Goal: Information Seeking & Learning: Check status

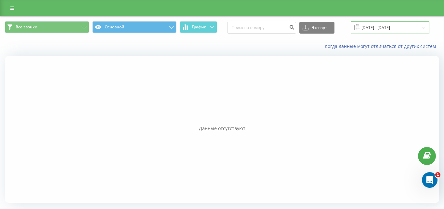
click at [397, 32] on input "19.08.2025 - 19.08.2025" at bounding box center [390, 27] width 79 height 13
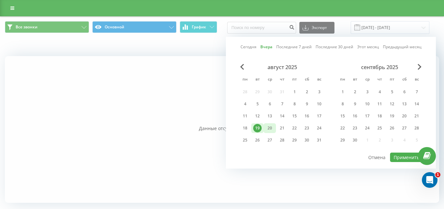
click at [268, 128] on div "20" at bounding box center [270, 128] width 8 height 8
click at [401, 156] on button "Применить" at bounding box center [406, 156] width 33 height 9
type input "[DATE] - [DATE]"
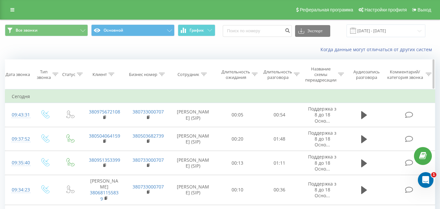
drag, startPoint x: 72, startPoint y: 60, endPoint x: 157, endPoint y: 85, distance: 88.2
click at [157, 85] on th "Бизнес номер" at bounding box center [148, 75] width 44 height 30
click at [178, 24] on button "График" at bounding box center [196, 30] width 37 height 12
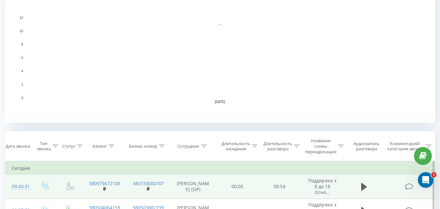
scroll to position [163, 0]
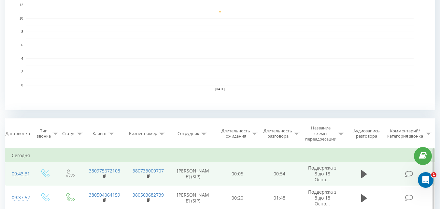
click at [295, 168] on td "00:54" at bounding box center [279, 174] width 42 height 24
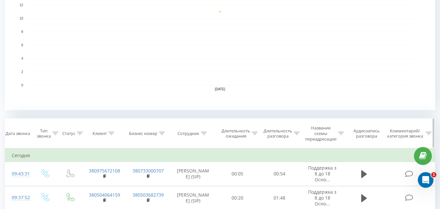
click at [297, 136] on div "Длительность разговора" at bounding box center [281, 133] width 36 height 11
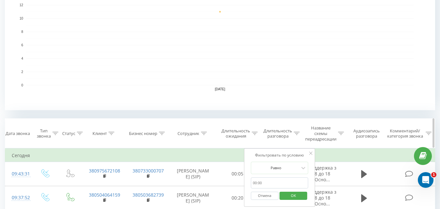
click at [297, 134] on icon at bounding box center [297, 132] width 6 height 3
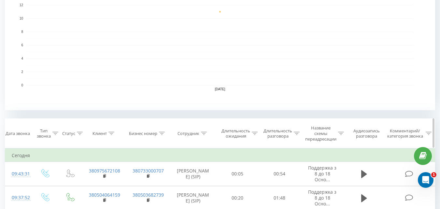
click at [297, 136] on div "Длительность разговора" at bounding box center [281, 133] width 36 height 11
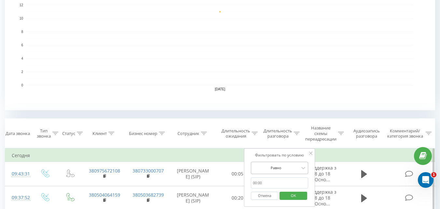
scroll to position [193, 0]
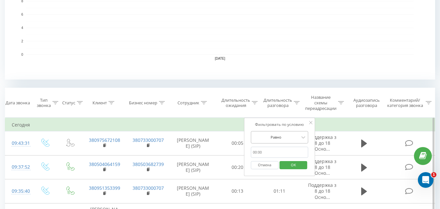
click at [286, 143] on div "Равно" at bounding box center [279, 137] width 57 height 12
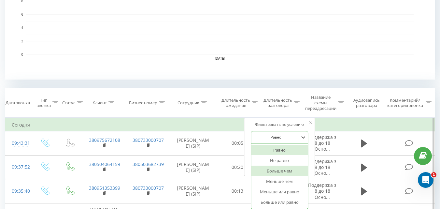
click at [290, 169] on div "Больше чем" at bounding box center [279, 170] width 57 height 10
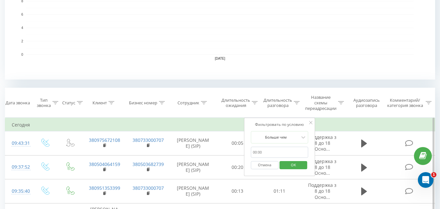
click at [282, 156] on input "text" at bounding box center [279, 151] width 57 height 11
type input "00:20"
click at [286, 164] on span "OK" at bounding box center [293, 164] width 18 height 10
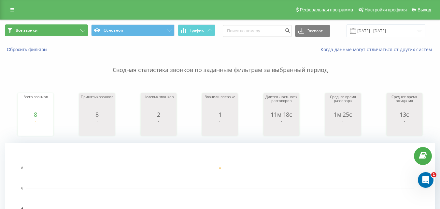
click at [67, 30] on button "Все звонки" at bounding box center [46, 30] width 83 height 12
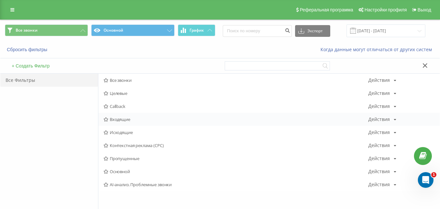
click at [128, 119] on span "Входящие" at bounding box center [235, 119] width 265 height 5
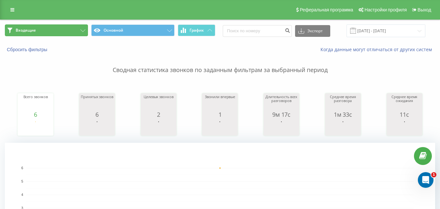
click at [42, 33] on button "Входящие" at bounding box center [46, 30] width 83 height 12
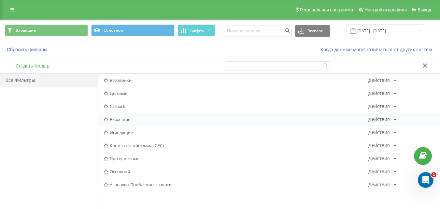
click at [115, 122] on div "Входящие Действия Редактировать Копировать Удалить По умолчанию Поделиться" at bounding box center [268, 119] width 341 height 13
click at [115, 121] on span "Входящие" at bounding box center [235, 119] width 265 height 5
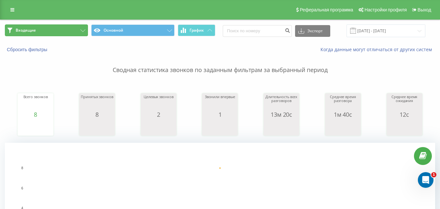
click at [61, 28] on button "Входящие" at bounding box center [46, 30] width 83 height 12
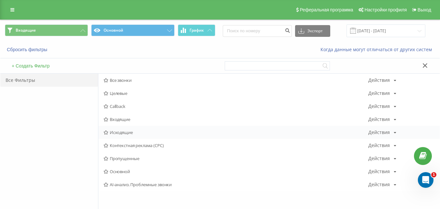
click at [115, 133] on span "Исходящие" at bounding box center [235, 132] width 265 height 5
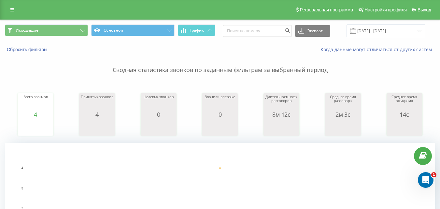
click at [62, 38] on div "Исходящие Основной График Экспорт .csv .xls .xlsx [DATE] - [DATE]" at bounding box center [219, 31] width 439 height 22
click at [73, 36] on span "Исходящие Основной График" at bounding box center [110, 30] width 210 height 13
click at [73, 33] on button "Исходящие" at bounding box center [46, 30] width 83 height 12
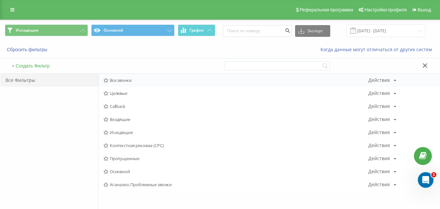
click at [120, 80] on span "Все звонки" at bounding box center [235, 80] width 265 height 5
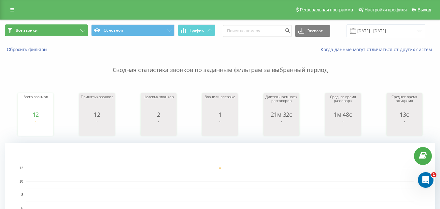
click at [46, 26] on button "Все звонки" at bounding box center [46, 30] width 83 height 12
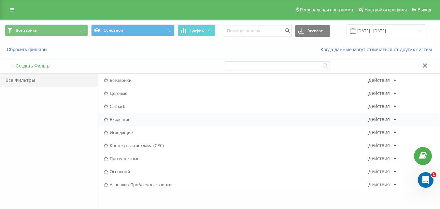
click at [109, 121] on span "Входящие" at bounding box center [235, 119] width 265 height 5
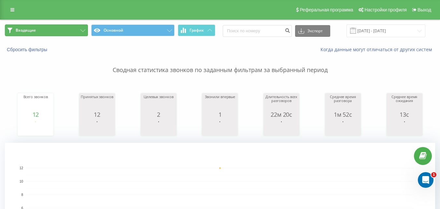
click at [48, 32] on button "Входящие" at bounding box center [46, 30] width 83 height 12
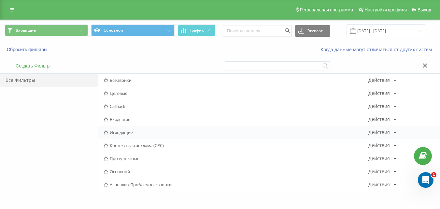
click at [122, 132] on span "Исходящие" at bounding box center [235, 132] width 265 height 5
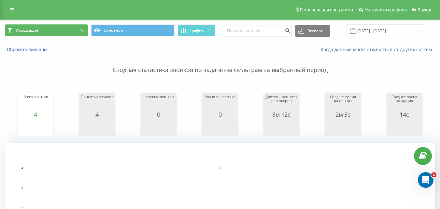
drag, startPoint x: 71, startPoint y: 32, endPoint x: 68, endPoint y: 31, distance: 3.6
click at [70, 32] on button "Исходящие" at bounding box center [46, 30] width 83 height 12
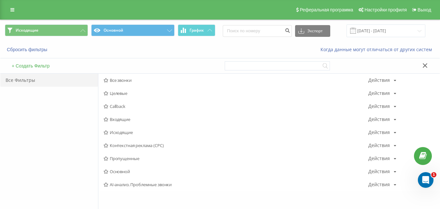
drag, startPoint x: 123, startPoint y: 80, endPoint x: 115, endPoint y: 79, distance: 7.9
click at [123, 80] on span "Все звонки" at bounding box center [235, 80] width 265 height 5
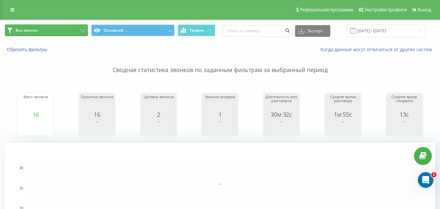
click at [47, 35] on button "Все звонки" at bounding box center [46, 30] width 83 height 12
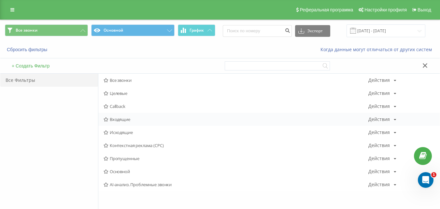
click at [114, 119] on span "Входящие" at bounding box center [235, 119] width 265 height 5
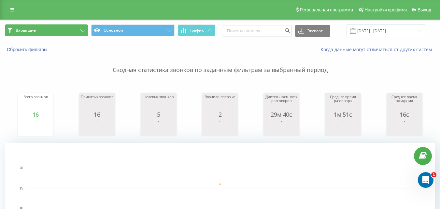
click at [51, 33] on button "Входящие" at bounding box center [46, 30] width 83 height 12
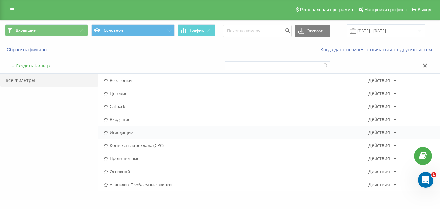
click at [111, 131] on span "Исходящие" at bounding box center [235, 132] width 265 height 5
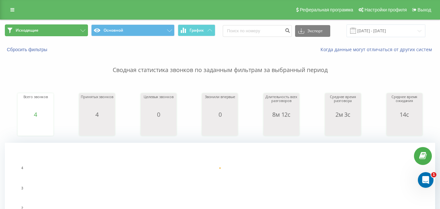
click at [70, 31] on button "Исходящие" at bounding box center [46, 30] width 83 height 12
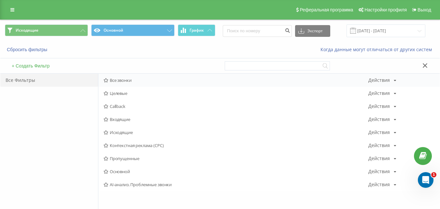
click at [115, 76] on div "Все звонки Действия Редактировать Копировать Удалить По умолчанию Поделиться" at bounding box center [268, 80] width 341 height 13
click at [114, 78] on span "Все звонки" at bounding box center [235, 80] width 265 height 5
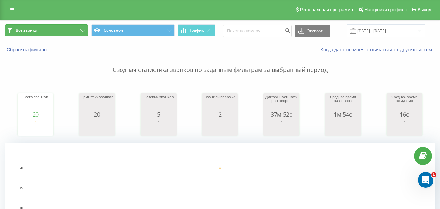
click at [52, 30] on button "Все звонки" at bounding box center [46, 30] width 83 height 12
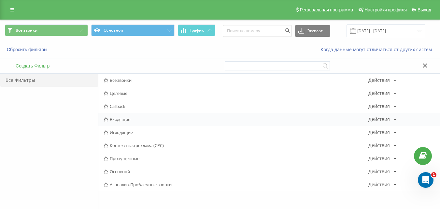
click at [123, 120] on span "Входящие" at bounding box center [235, 119] width 265 height 5
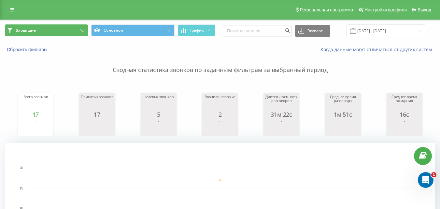
click at [61, 32] on button "Входящие" at bounding box center [46, 30] width 83 height 12
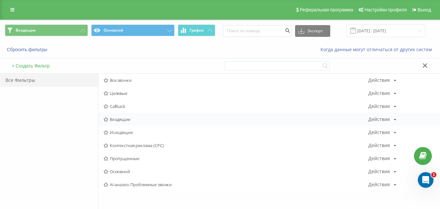
click at [133, 118] on span "Входящие" at bounding box center [235, 119] width 265 height 5
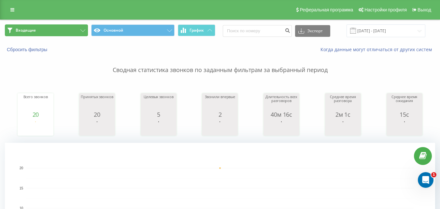
click at [64, 27] on button "Входящие" at bounding box center [46, 30] width 83 height 12
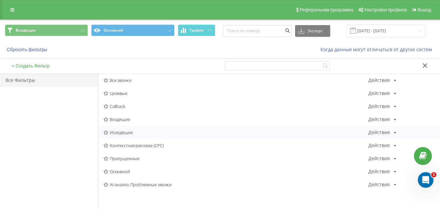
click at [125, 130] on span "Исходящие" at bounding box center [235, 132] width 265 height 5
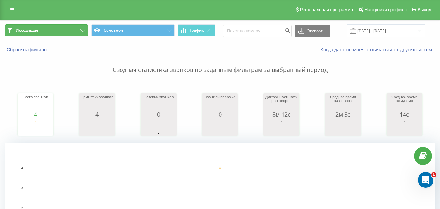
click at [71, 31] on button "Исходящие" at bounding box center [46, 30] width 83 height 12
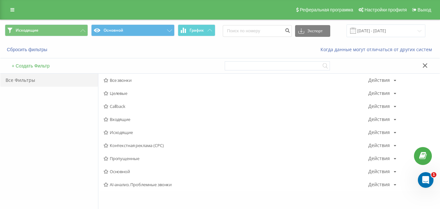
click at [130, 80] on span "Все звонки" at bounding box center [235, 80] width 265 height 5
